Goal: Transaction & Acquisition: Purchase product/service

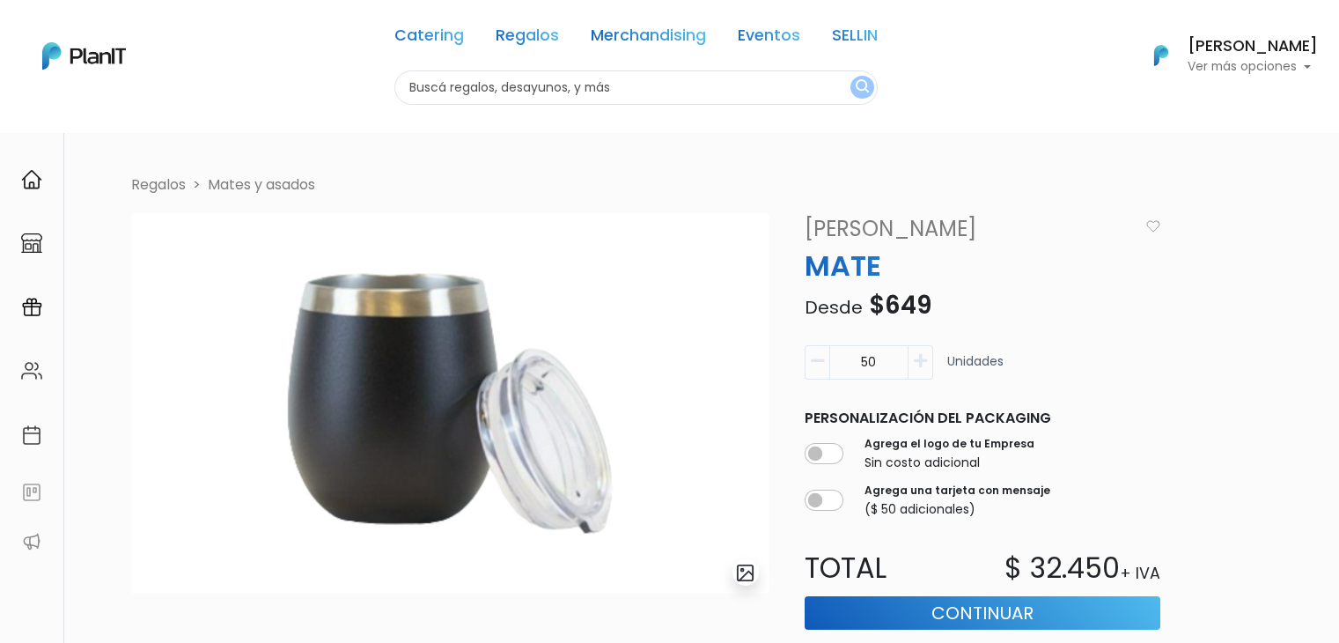
click at [447, 92] on input "text" at bounding box center [636, 87] width 483 height 34
type input "paletas"
click at [851, 76] on button "submit" at bounding box center [863, 87] width 24 height 23
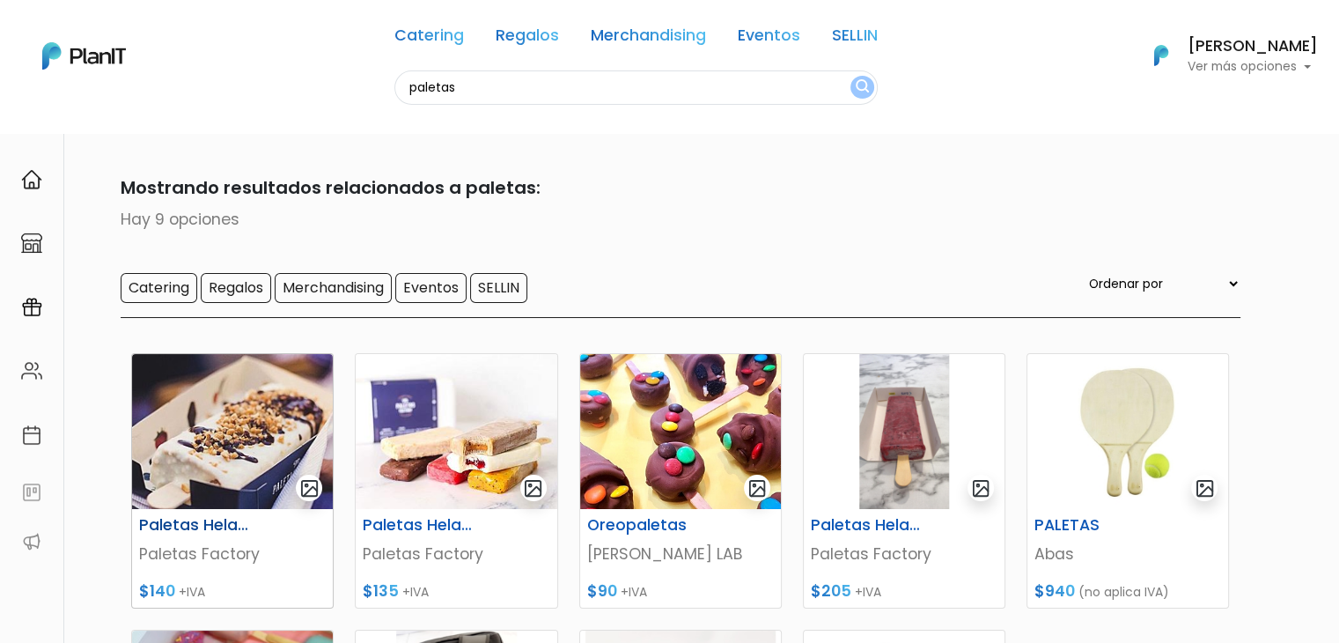
click at [218, 438] on img at bounding box center [232, 431] width 201 height 155
